Goal: Task Accomplishment & Management: Use online tool/utility

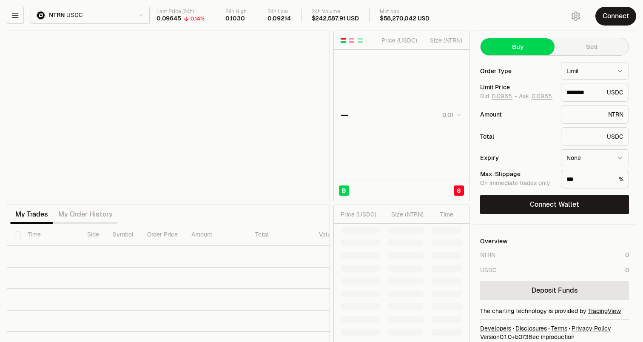
type input "********"
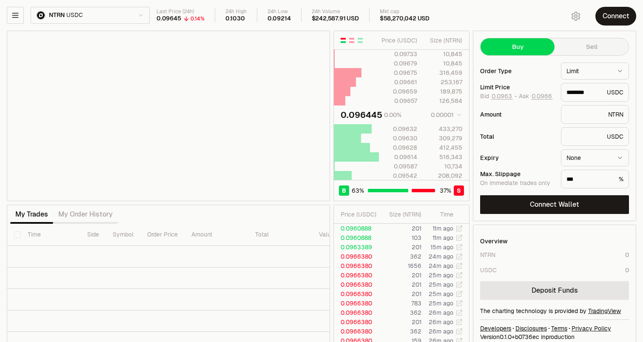
click at [114, 17] on html "Neutron Balance Earn Supervaults Bridge Orderbook Stake Ecosystem Governance Do…" at bounding box center [321, 177] width 643 height 355
